Goal: Share content: Share content

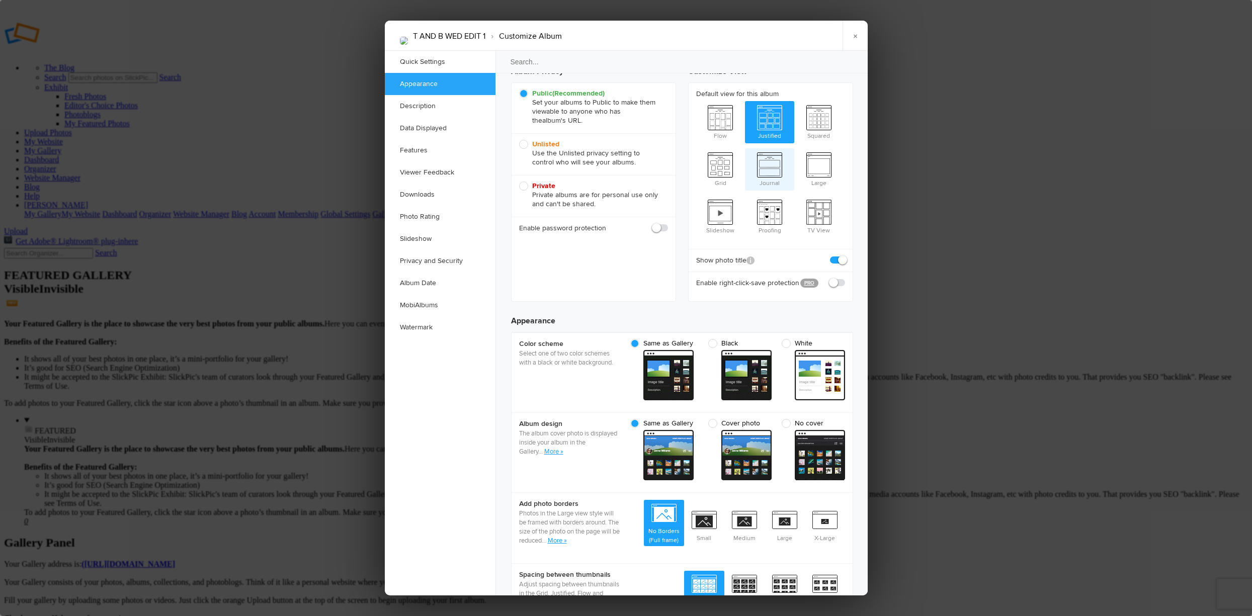
scroll to position [50, 0]
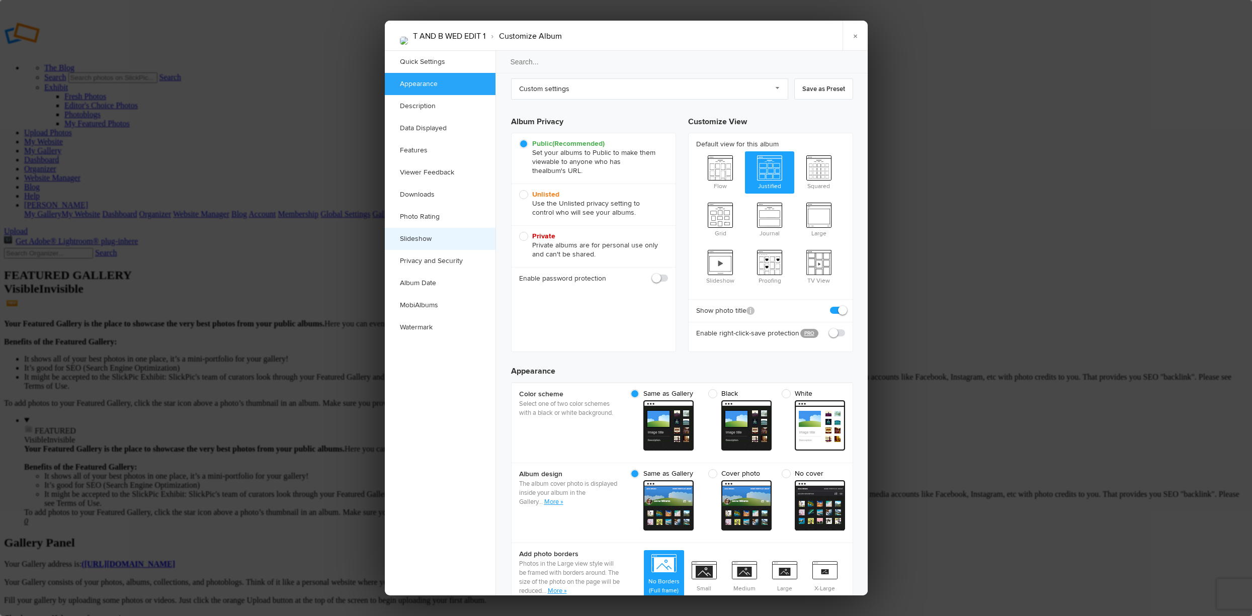
click at [447, 237] on link "Slideshow" at bounding box center [440, 239] width 111 height 22
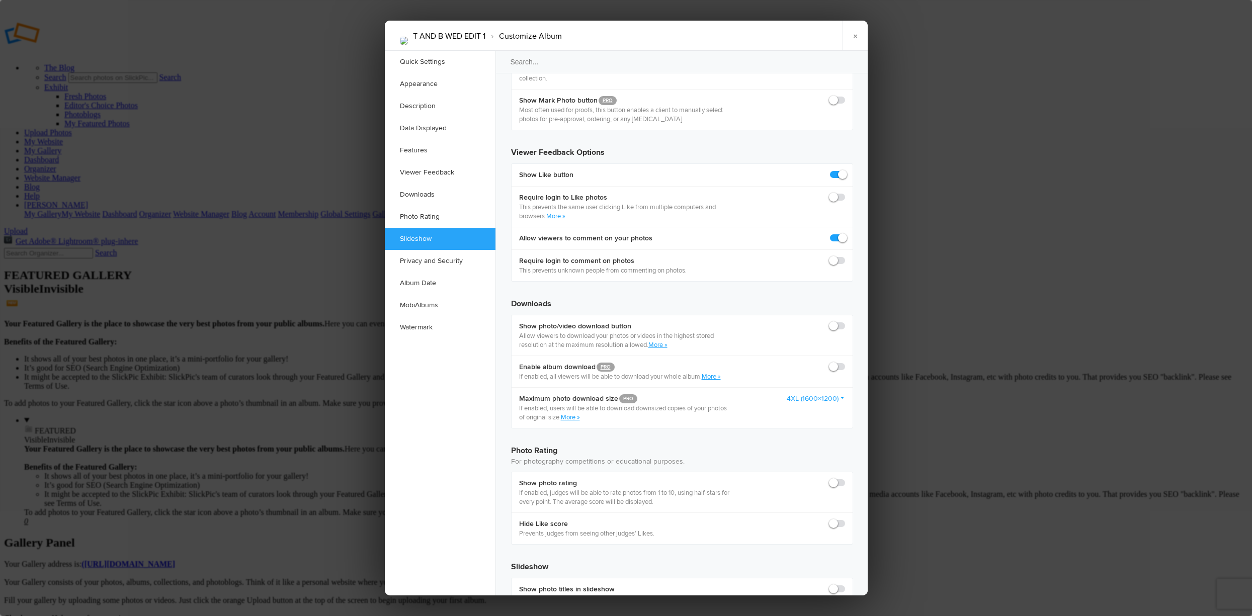
scroll to position [1822, 0]
click at [437, 301] on link "MobiAlbums" at bounding box center [440, 305] width 111 height 22
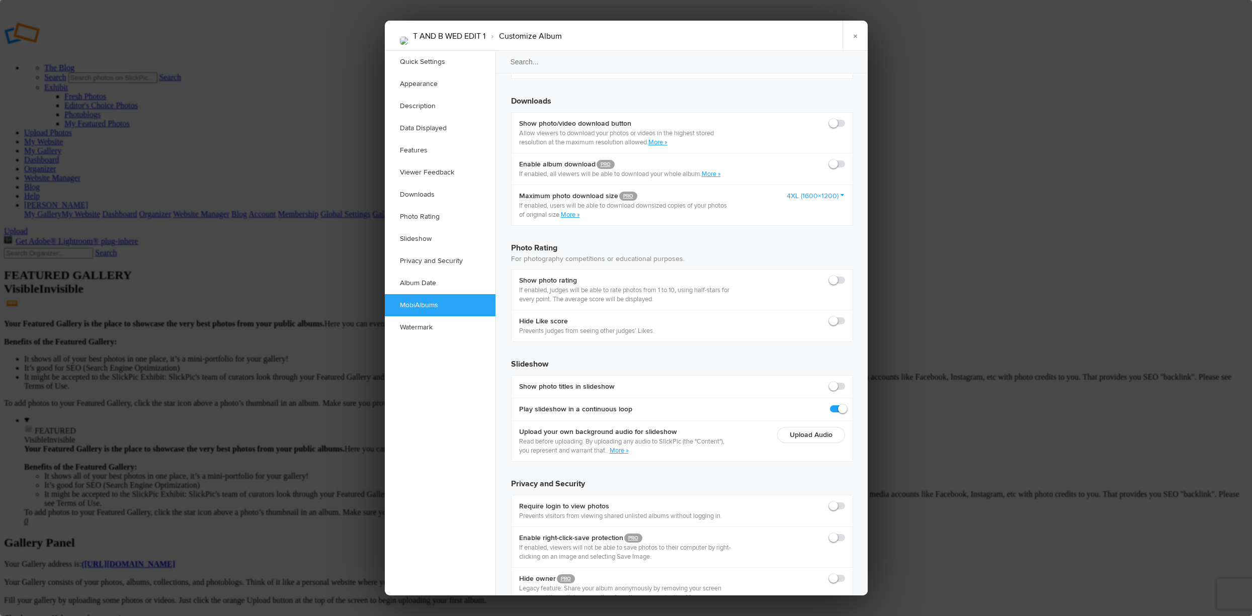
scroll to position [2032, 0]
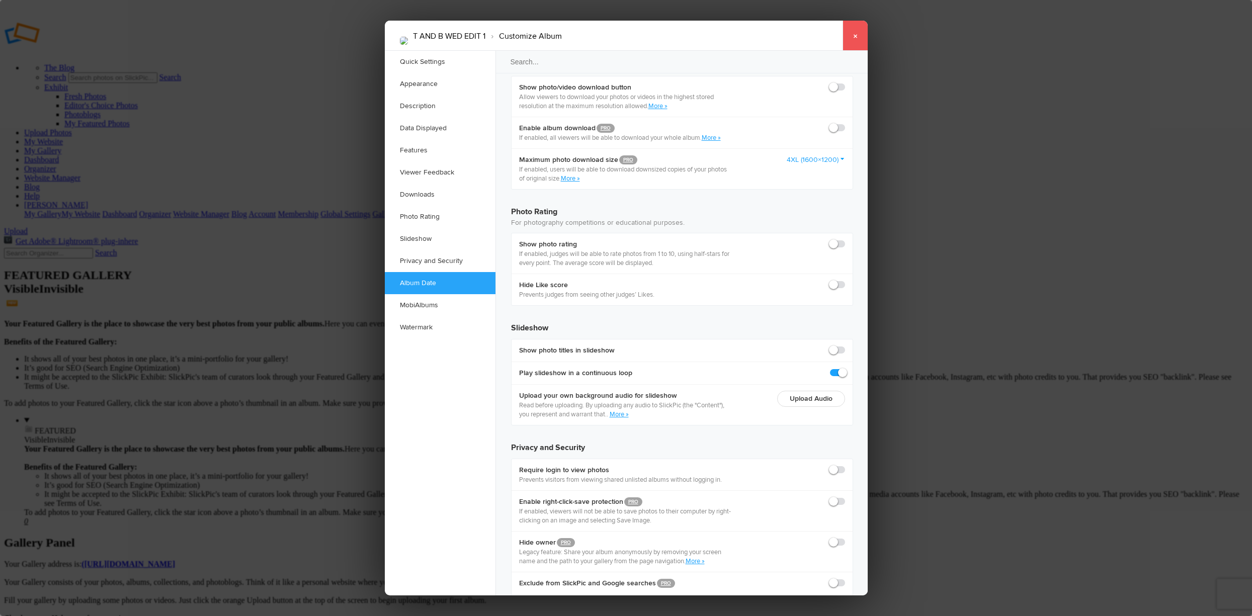
click at [853, 38] on link "×" at bounding box center [855, 36] width 25 height 30
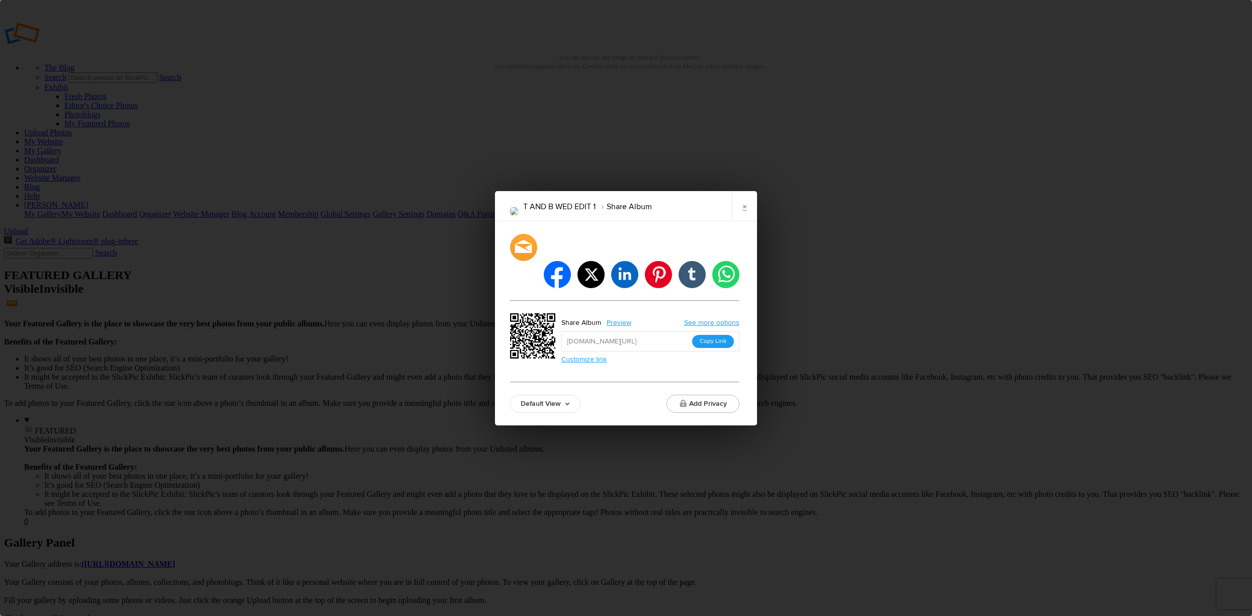
click at [709, 335] on button "Copy Link" at bounding box center [713, 341] width 42 height 13
click at [523, 260] on div at bounding box center [524, 247] width 30 height 30
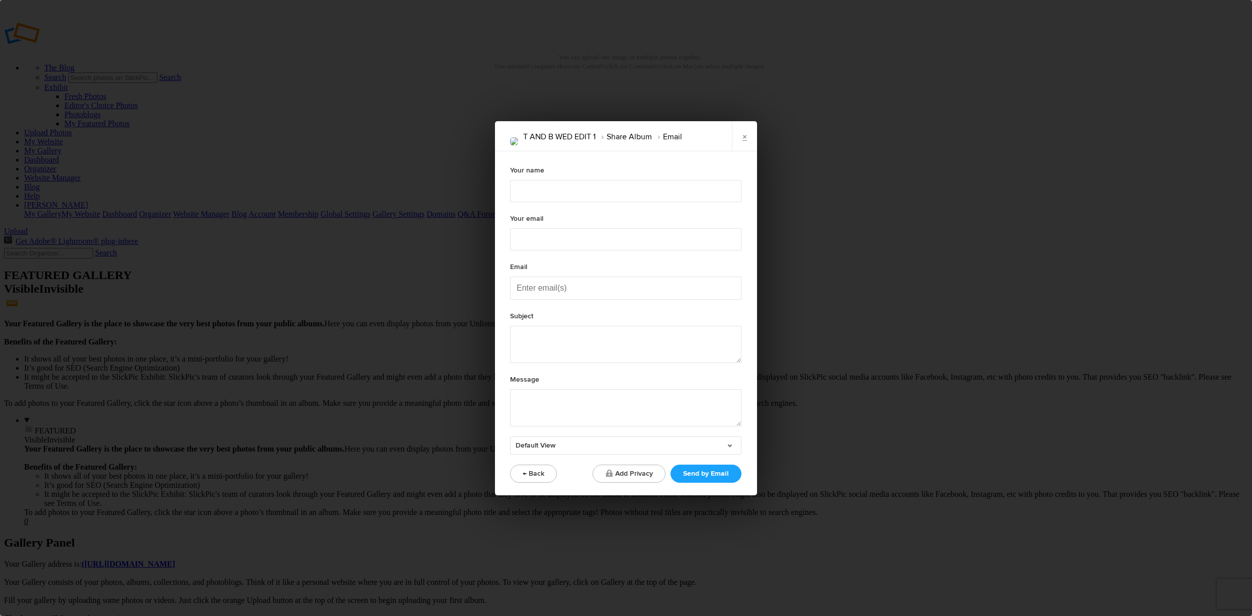
type textarea "Check out "T AND B WED EDIT 1" album!"
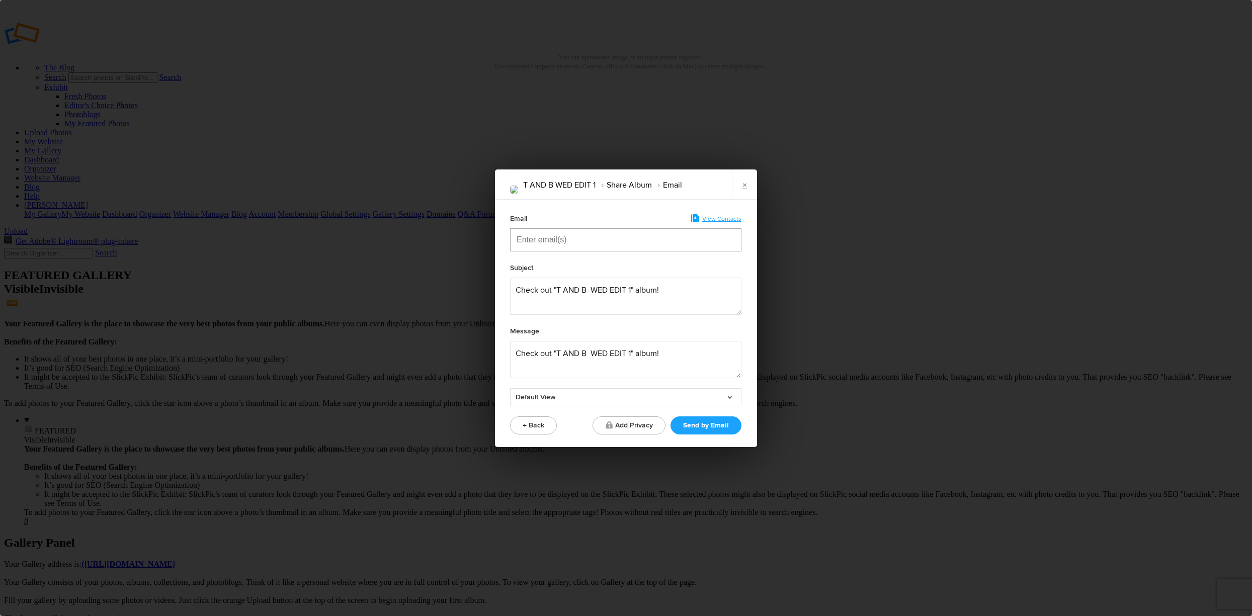
click at [576, 239] on input "Enter email(s)" at bounding box center [567, 240] width 101 height 22
type input "T"
click at [708, 216] on span "View Contacts" at bounding box center [721, 219] width 39 height 8
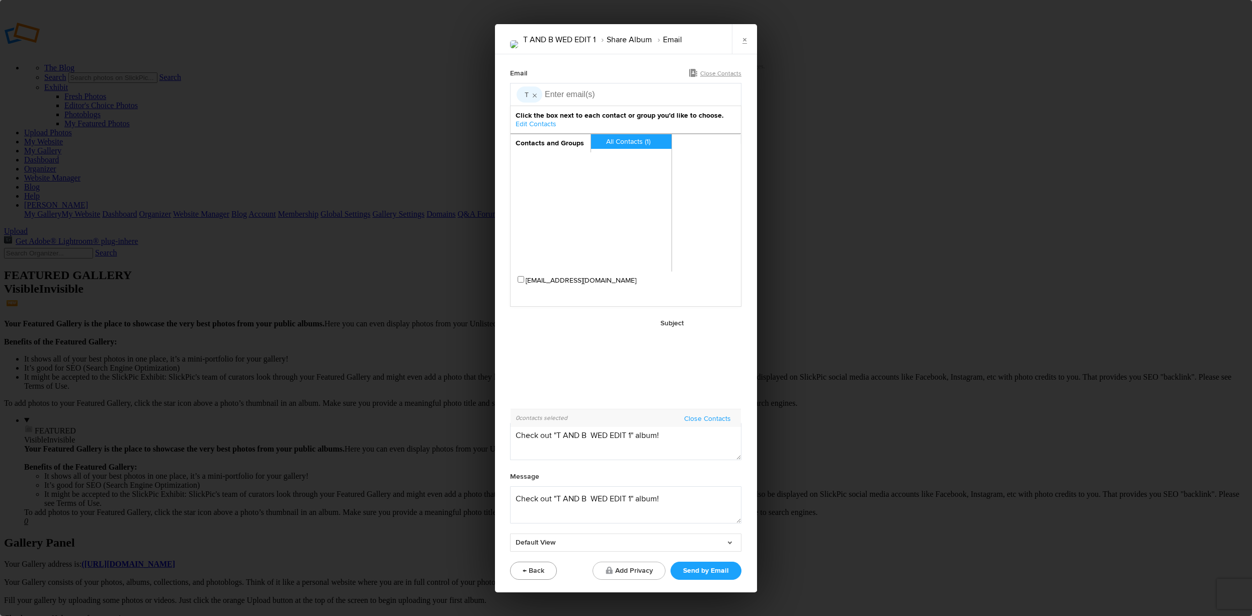
click at [540, 562] on button "← Back" at bounding box center [533, 571] width 47 height 18
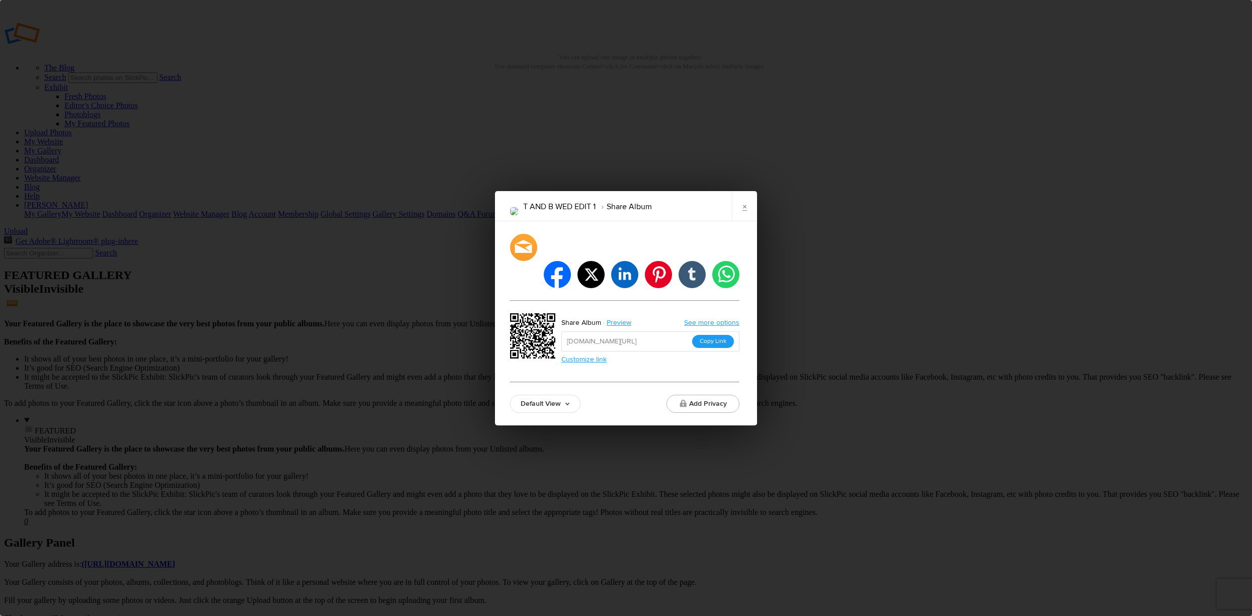
click at [708, 335] on button "Copy Link" at bounding box center [713, 341] width 42 height 13
